Goal: Task Accomplishment & Management: Manage account settings

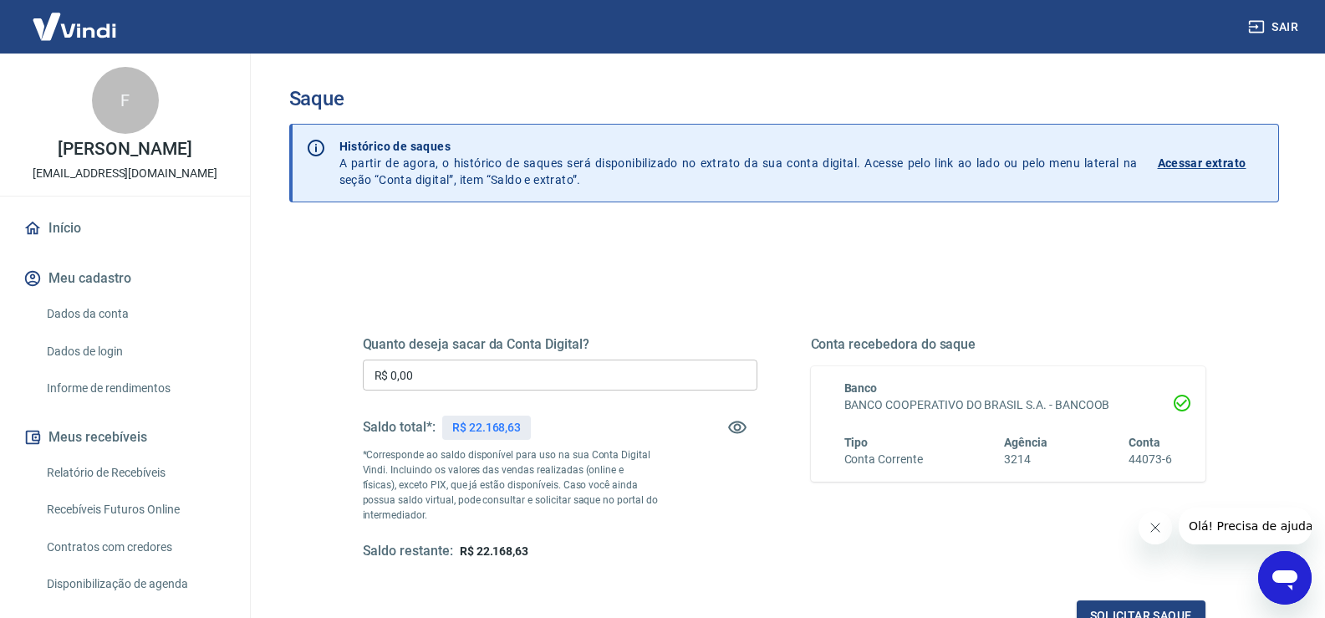
click at [484, 377] on input "R$ 0,00" at bounding box center [560, 375] width 395 height 31
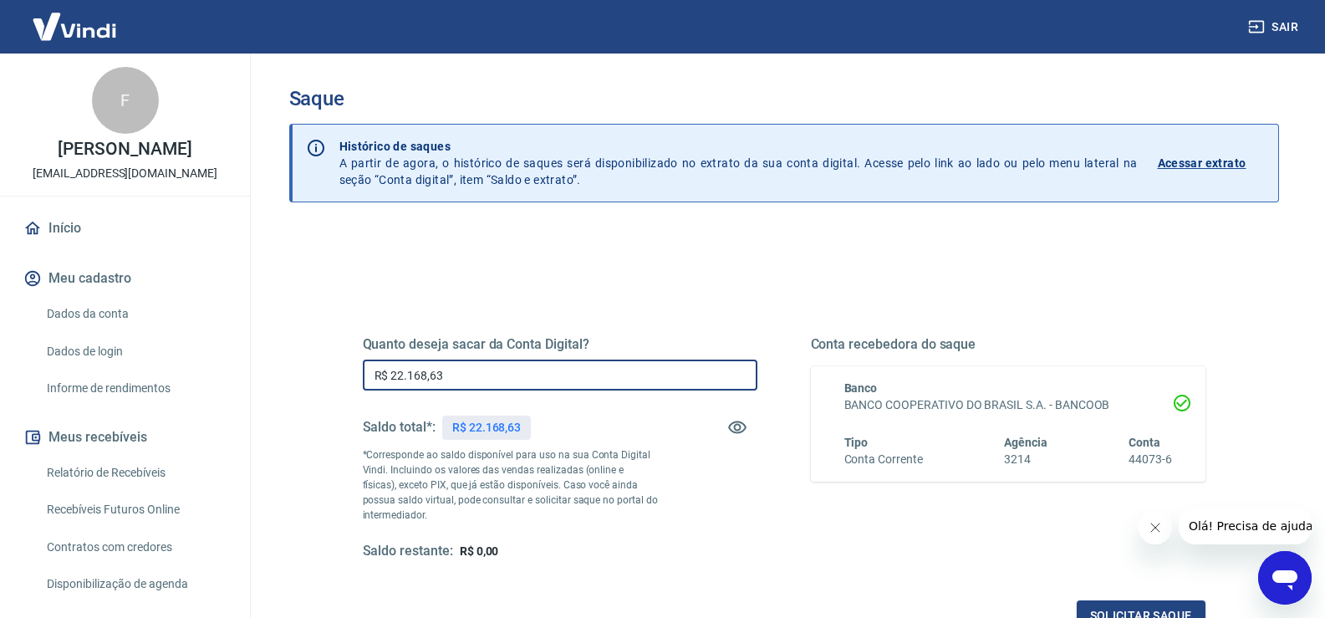
scroll to position [209, 0]
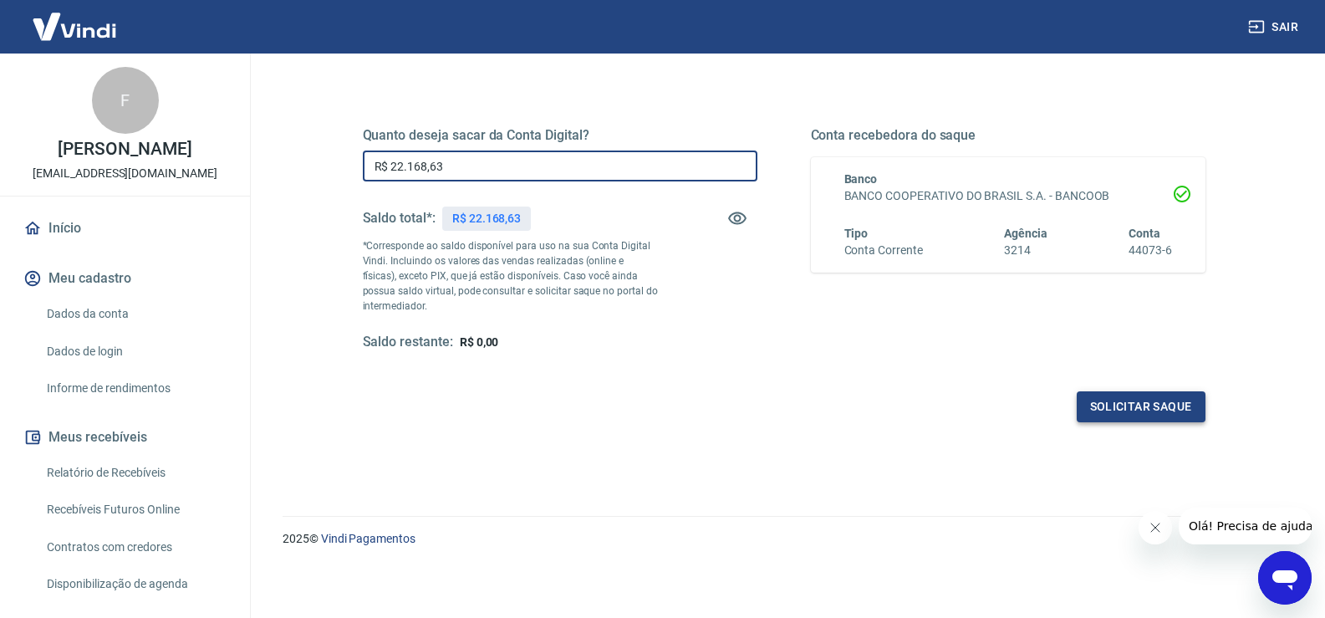
type input "R$ 22.168,63"
click at [1131, 411] on button "Solicitar saque" at bounding box center [1141, 406] width 129 height 31
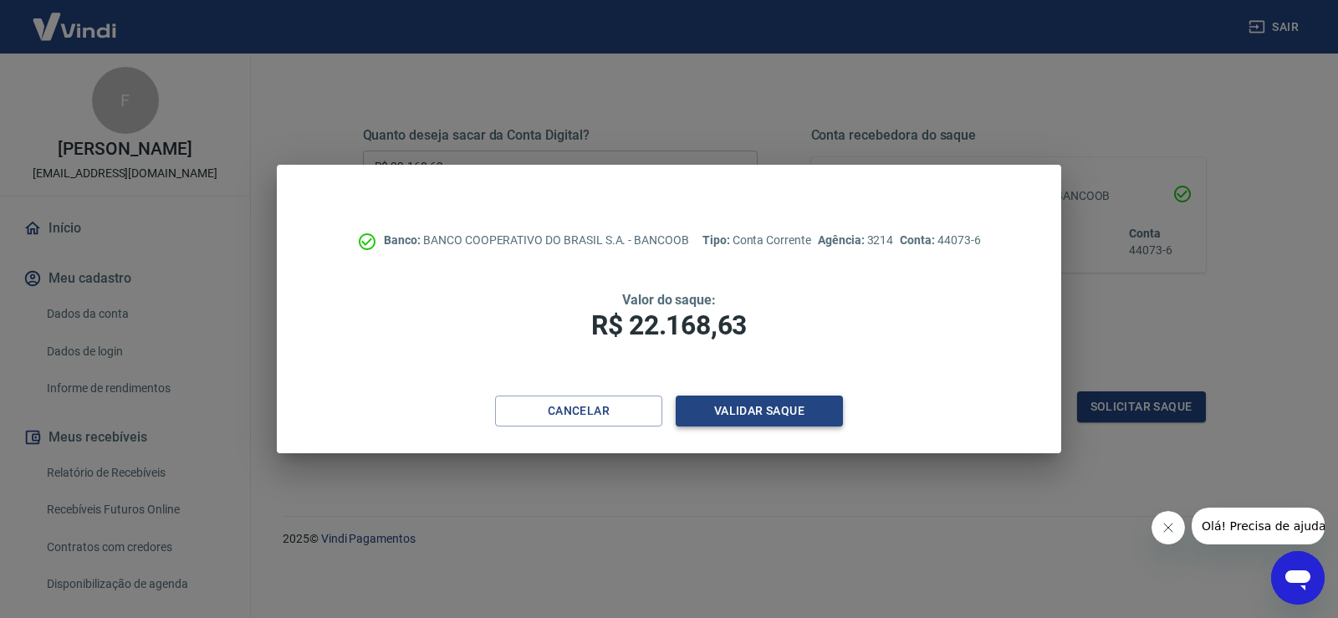
click at [793, 405] on button "Validar saque" at bounding box center [759, 410] width 167 height 31
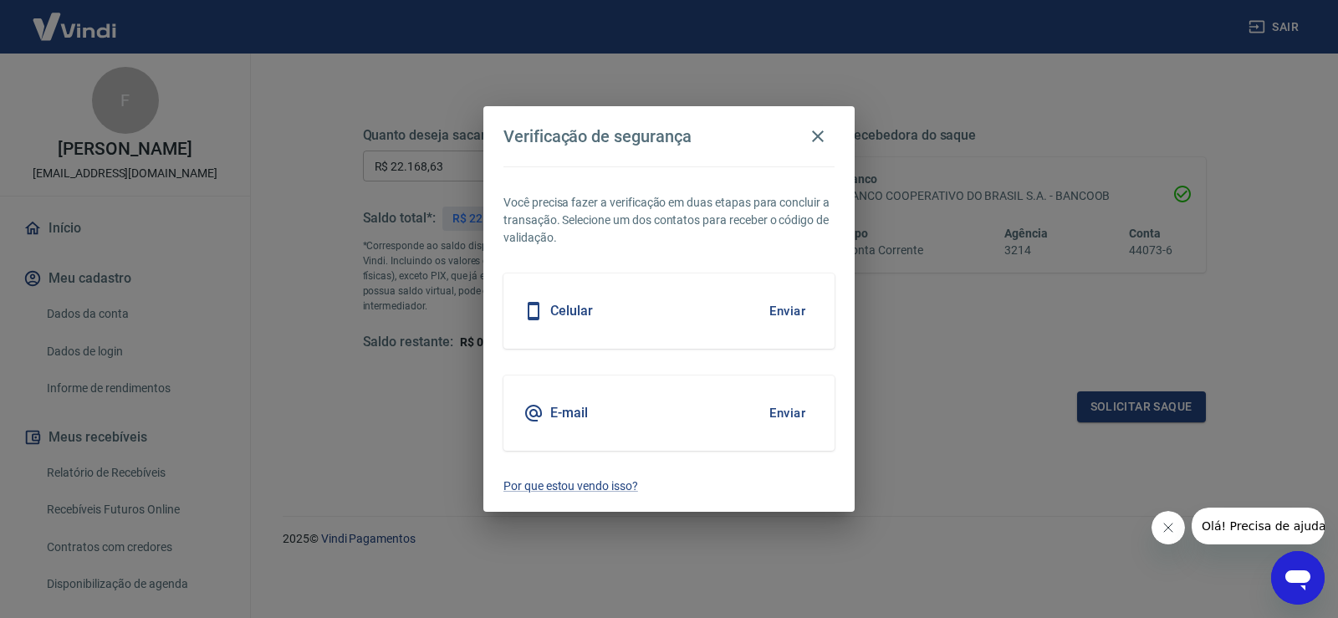
click at [783, 410] on button "Enviar" at bounding box center [787, 412] width 54 height 35
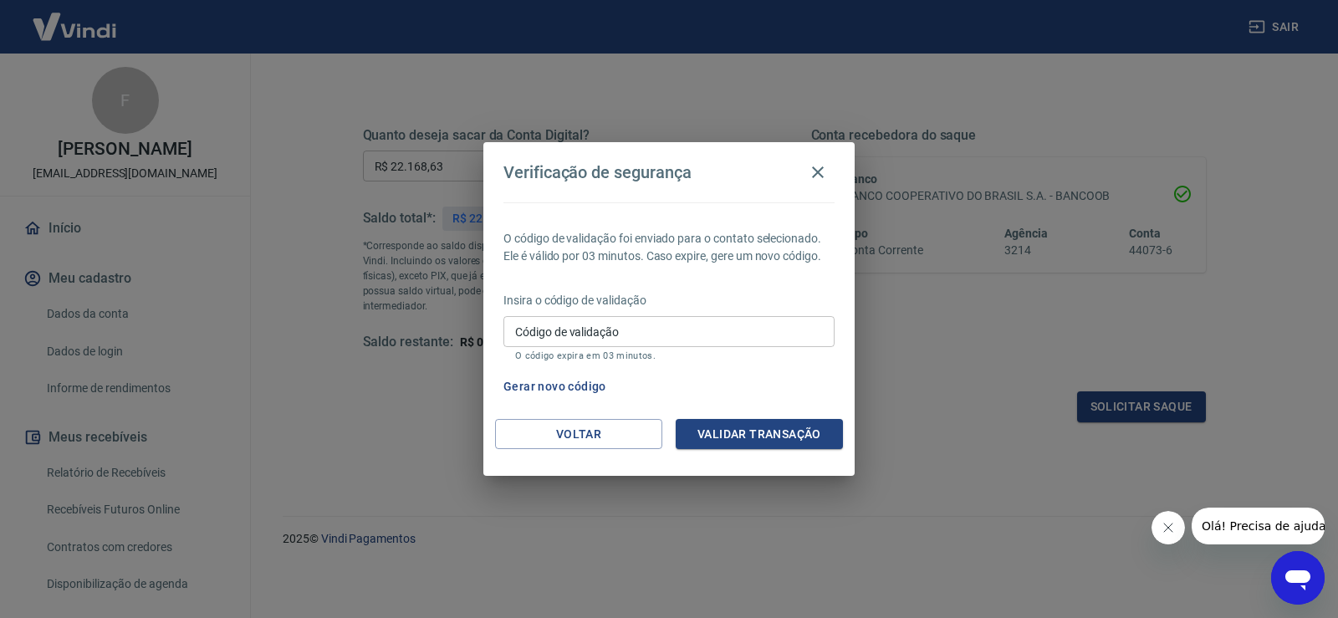
click at [577, 342] on input "Código de validação" at bounding box center [668, 331] width 331 height 31
type input "652001"
click at [826, 424] on button "Validar transação" at bounding box center [759, 434] width 167 height 31
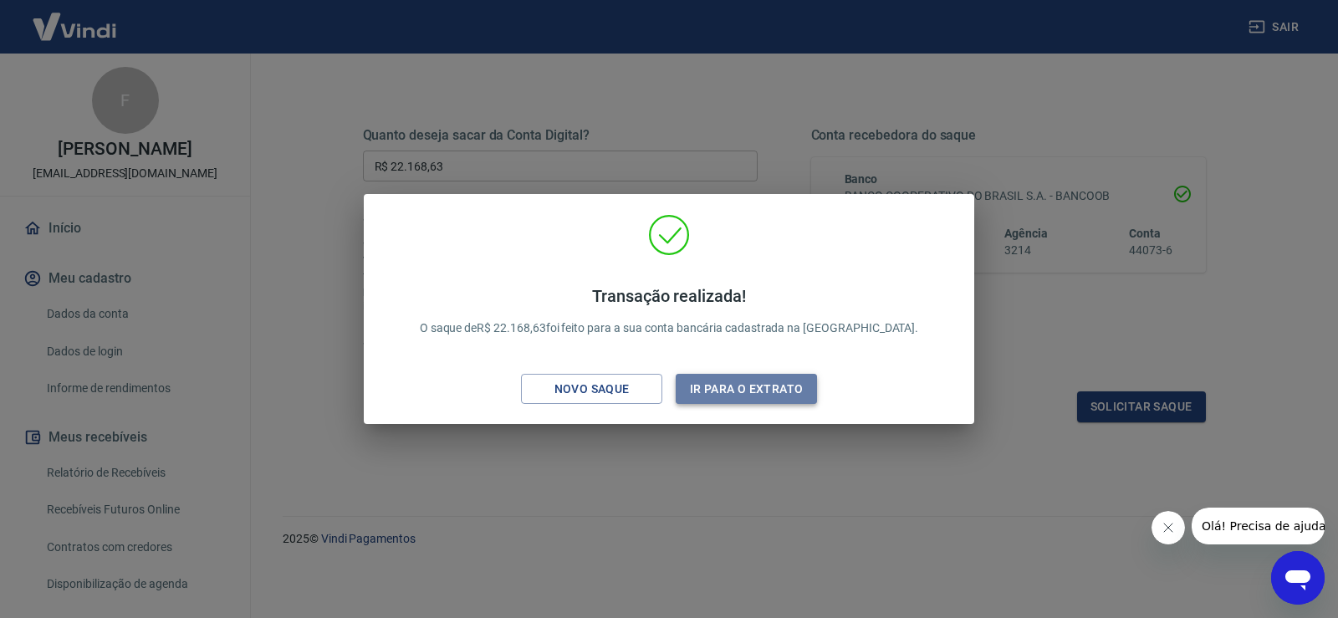
click at [763, 374] on button "Ir para o extrato" at bounding box center [746, 389] width 141 height 31
